Goal: Information Seeking & Learning: Learn about a topic

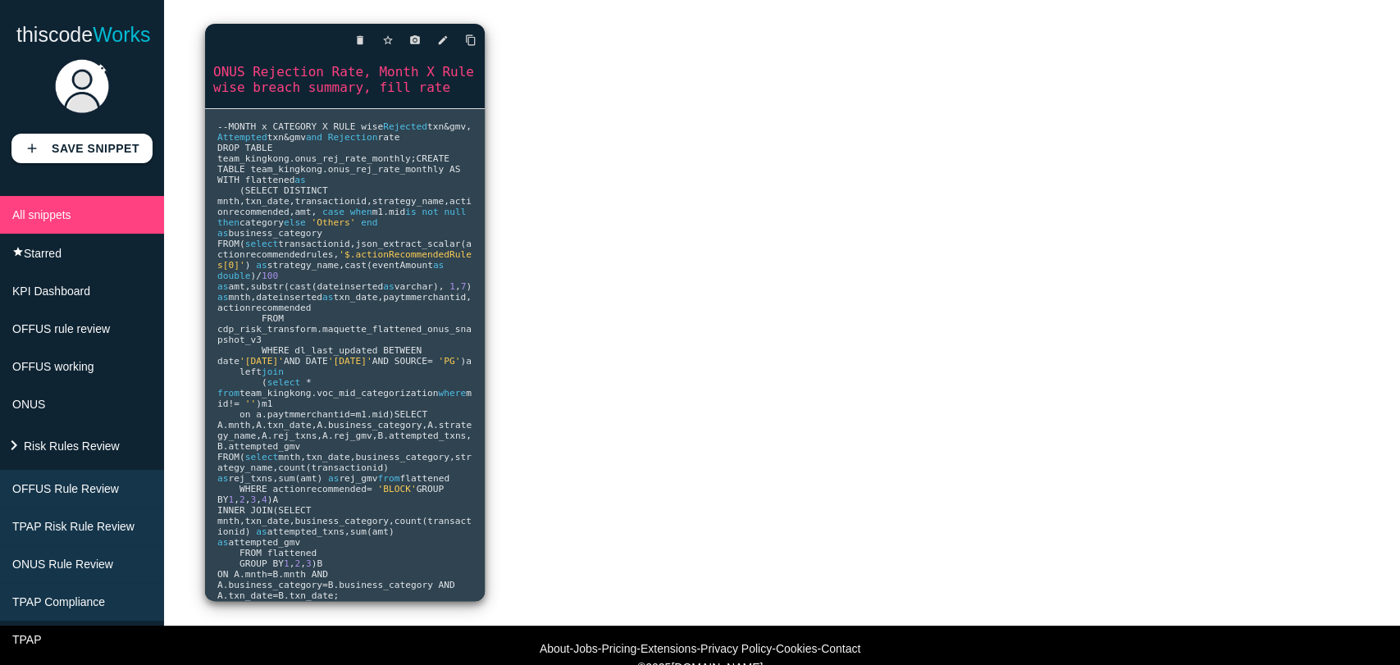
scroll to position [162, 0]
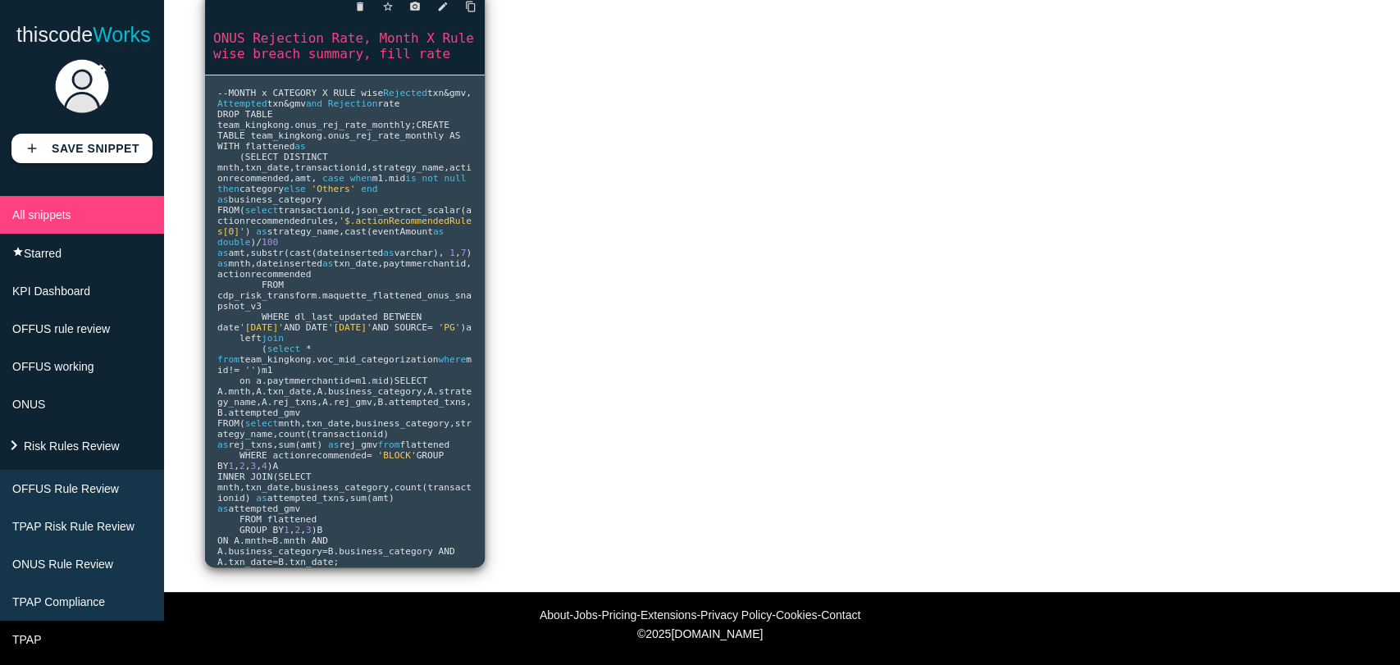
click at [381, 56] on link "ONUS Rejection Rate, Month X Rule wise breach summary, fill rate" at bounding box center [345, 46] width 280 height 34
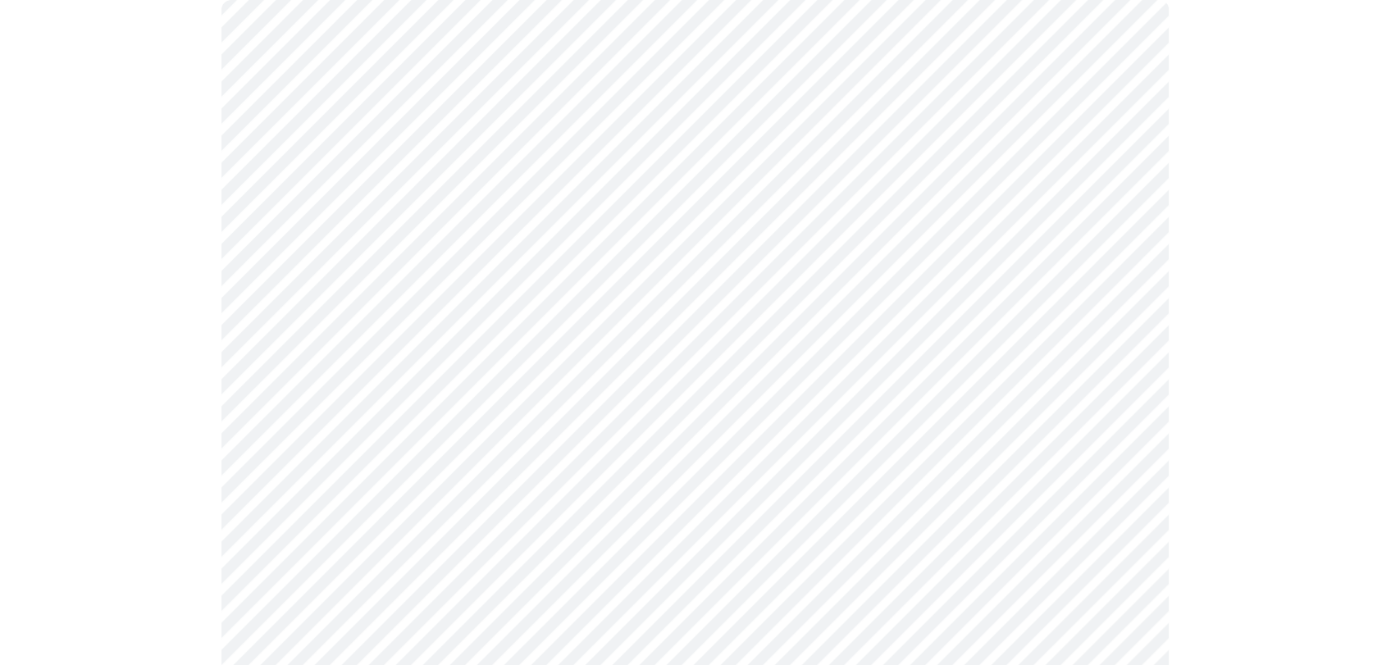
scroll to position [243, 0]
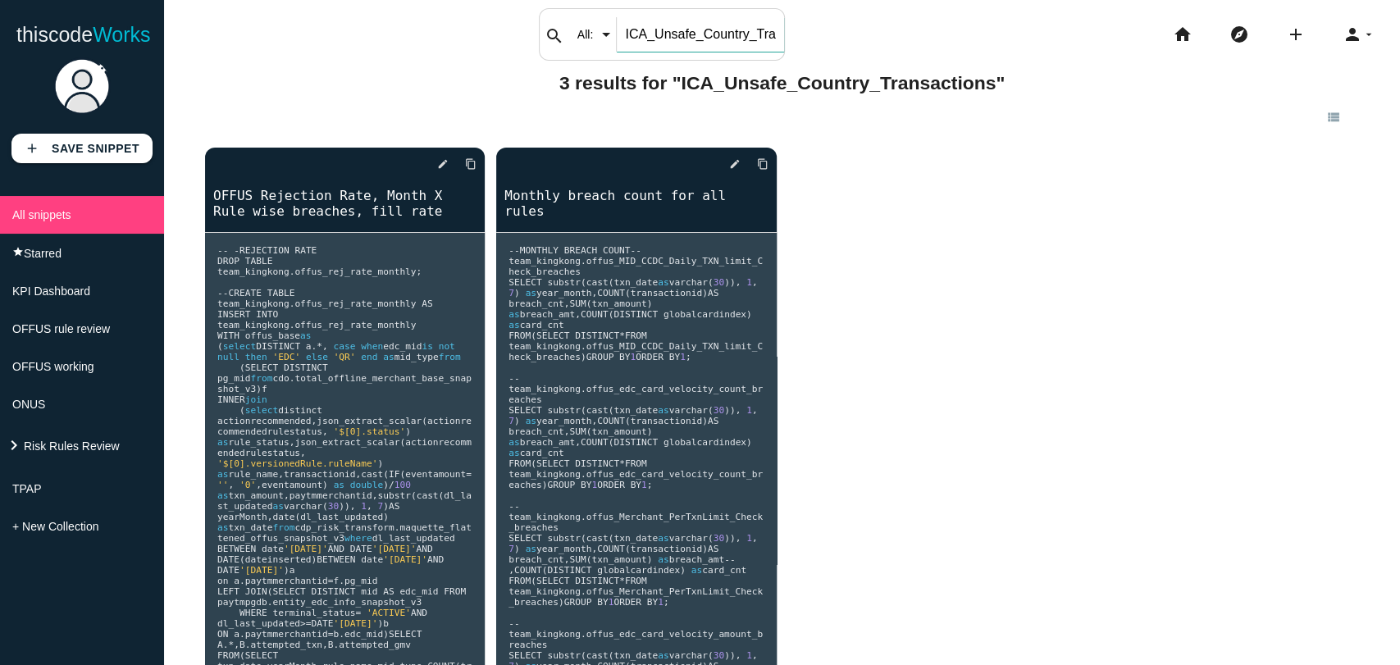
click at [637, 30] on input "ICA_Unsafe_Country_Transactions" at bounding box center [700, 34] width 167 height 34
type input "TPAP_REJ"
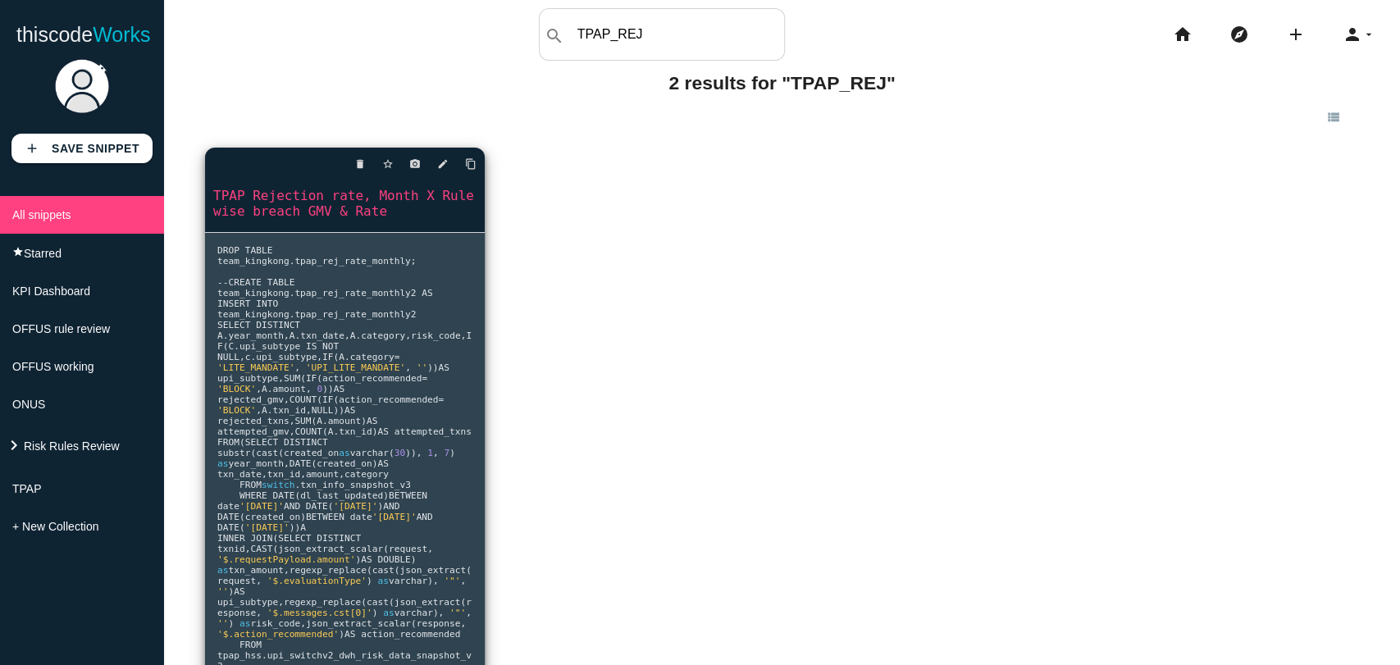
drag, startPoint x: 315, startPoint y: 199, endPoint x: 262, endPoint y: 201, distance: 53.3
click at [262, 201] on link "TPAP Rejection rate, Month X Rule wise breach GMV & Rate" at bounding box center [345, 203] width 280 height 34
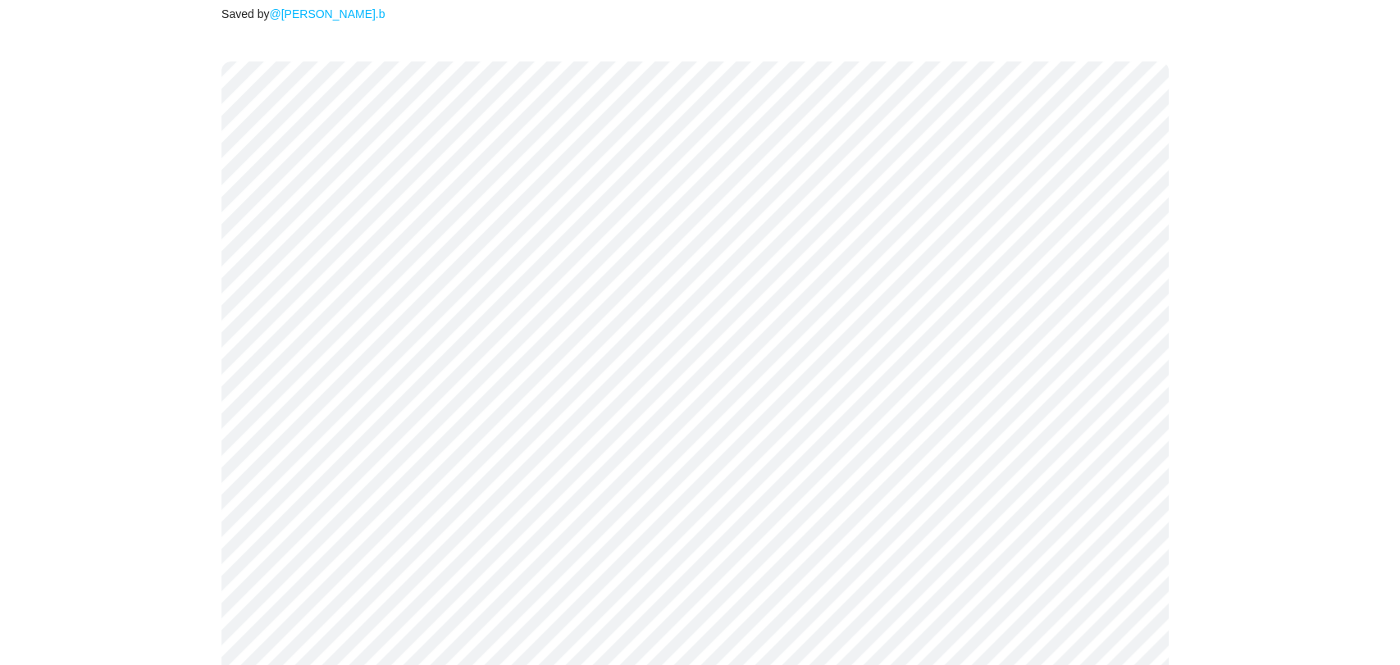
scroll to position [225, 0]
